Goal: Navigation & Orientation: Find specific page/section

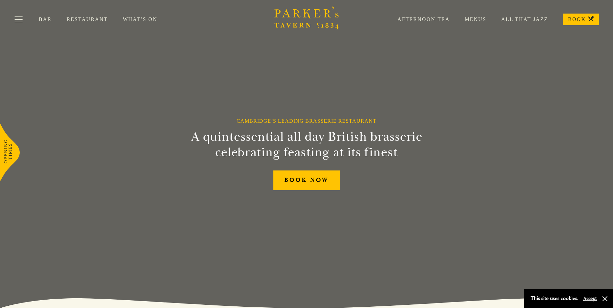
click at [479, 18] on link "Menus" at bounding box center [468, 19] width 37 height 6
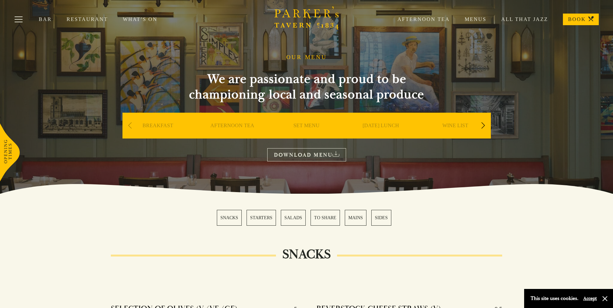
click at [359, 216] on link "MAINS" at bounding box center [356, 218] width 22 height 16
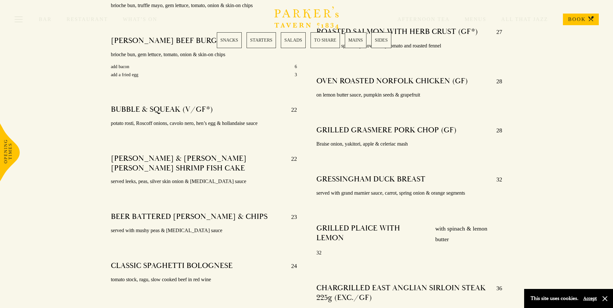
scroll to position [1252, 0]
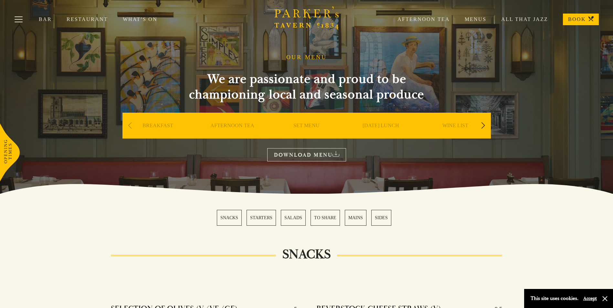
click at [76, 20] on link "Restaurant" at bounding box center [95, 19] width 56 height 6
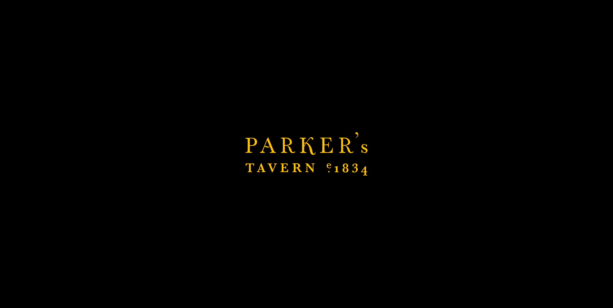
scroll to position [388, 0]
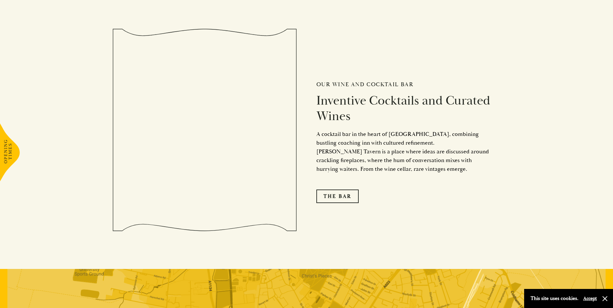
scroll to position [1034, 0]
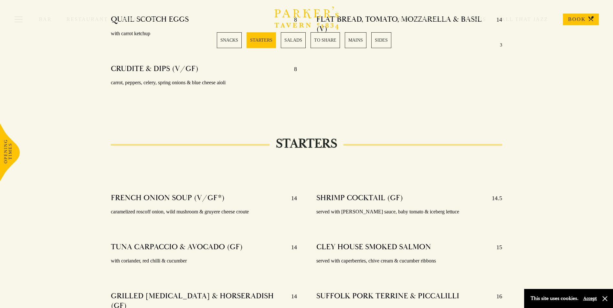
scroll to position [388, 0]
